Goal: Navigation & Orientation: Find specific page/section

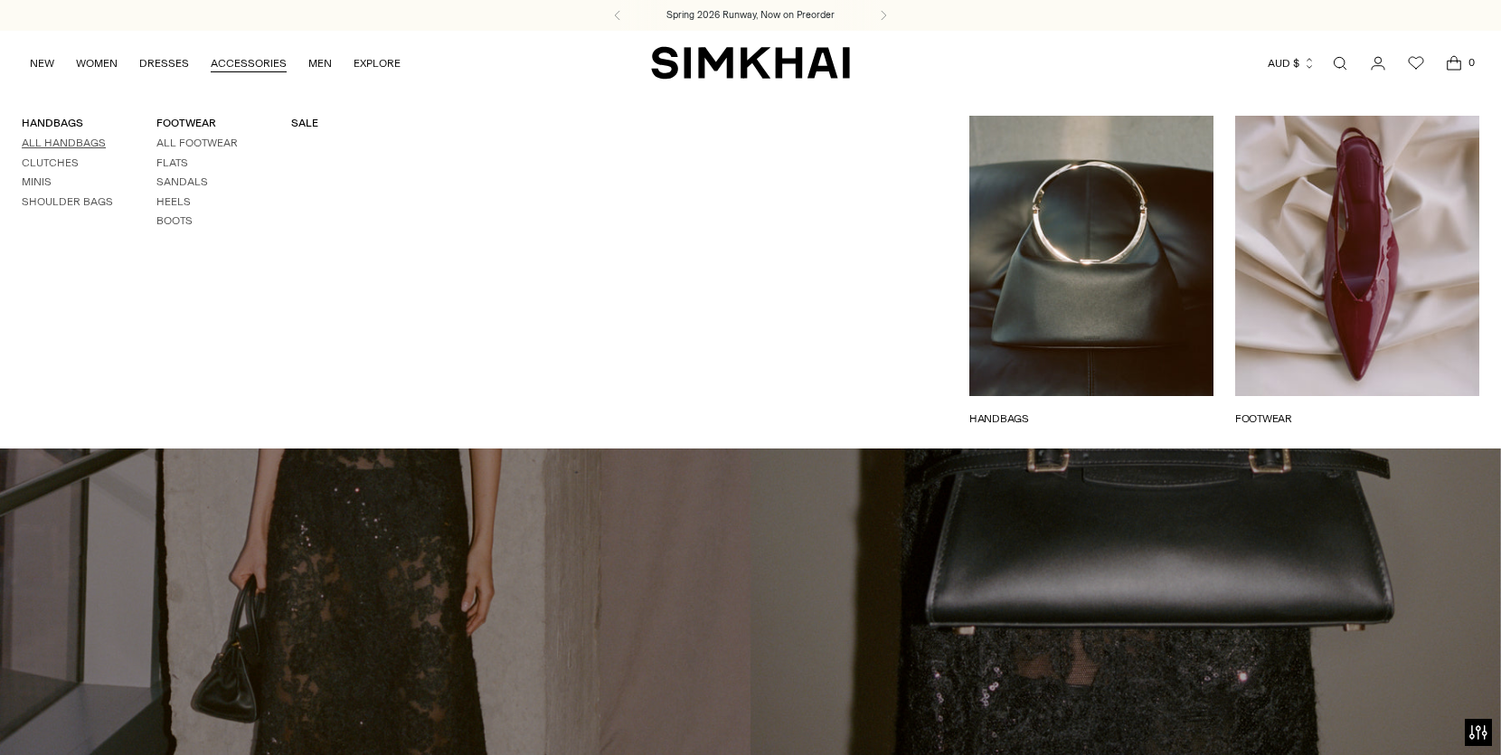
click at [50, 139] on link "All Handbags" at bounding box center [64, 143] width 84 height 13
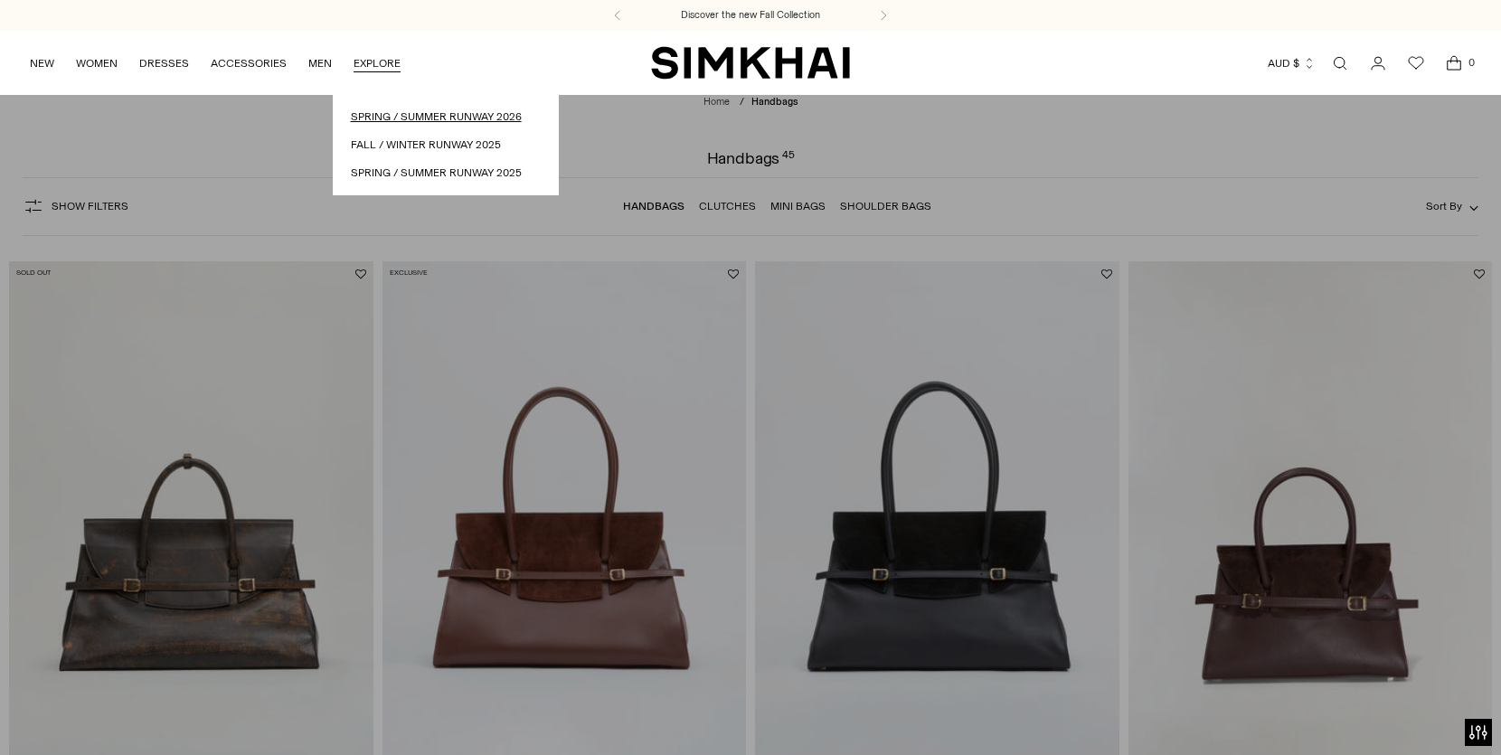
click at [391, 108] on link "Spring / Summer Runway 2026" at bounding box center [446, 116] width 190 height 17
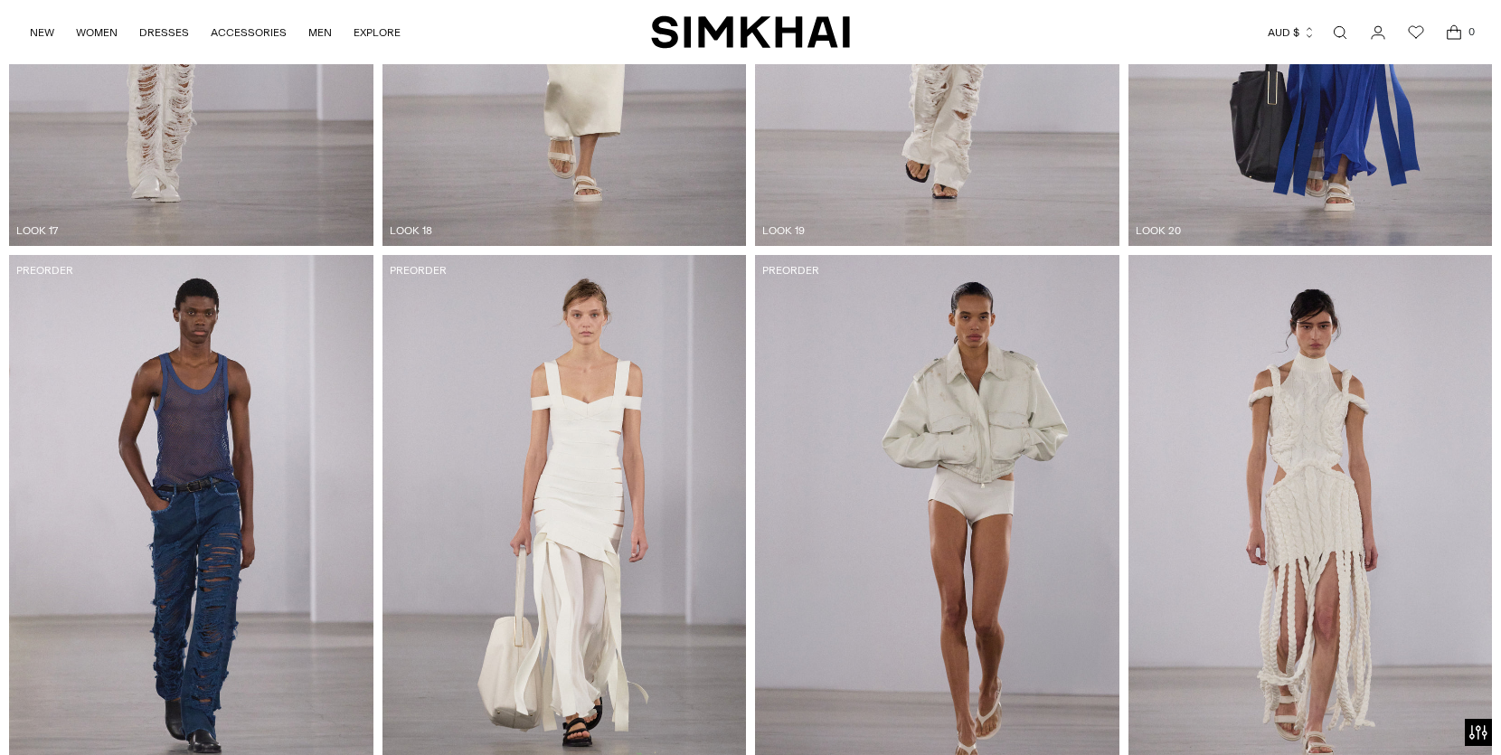
scroll to position [3398, 0]
